Goal: Register for event/course

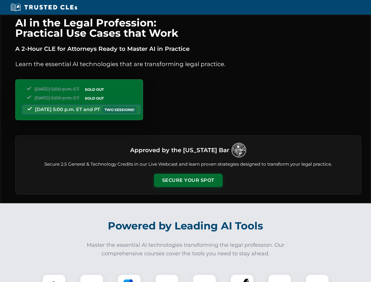
click at [188, 181] on button "Secure Your Spot" at bounding box center [188, 181] width 69 height 14
click at [54, 279] on img at bounding box center [54, 286] width 17 height 17
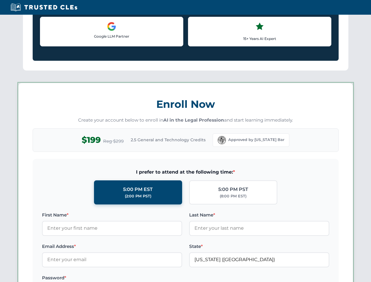
click at [129, 279] on label "Password *" at bounding box center [112, 278] width 140 height 7
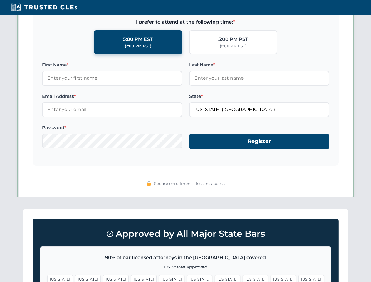
click at [271, 279] on span "[US_STATE]" at bounding box center [284, 279] width 26 height 9
